Goal: Information Seeking & Learning: Learn about a topic

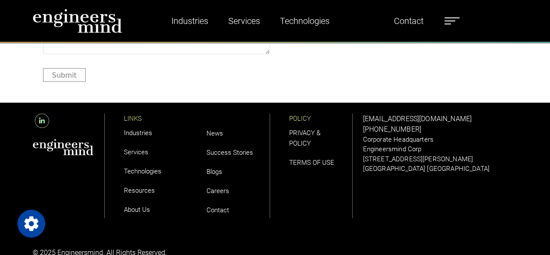
scroll to position [2524, 0]
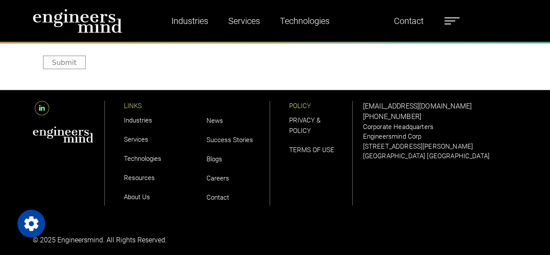
click at [304, 123] on link "PRIVACY & POLICY" at bounding box center [304, 125] width 31 height 18
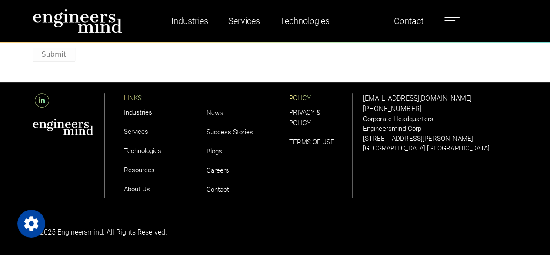
scroll to position [3459, 0]
